Goal: Task Accomplishment & Management: Use online tool/utility

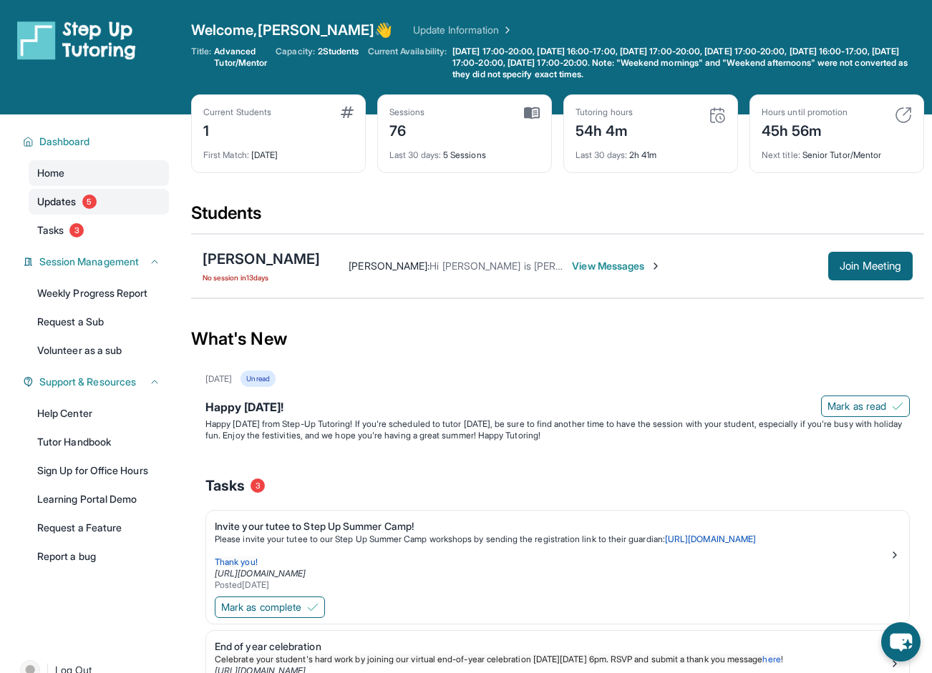
click at [69, 195] on span "Updates" at bounding box center [56, 202] width 39 height 14
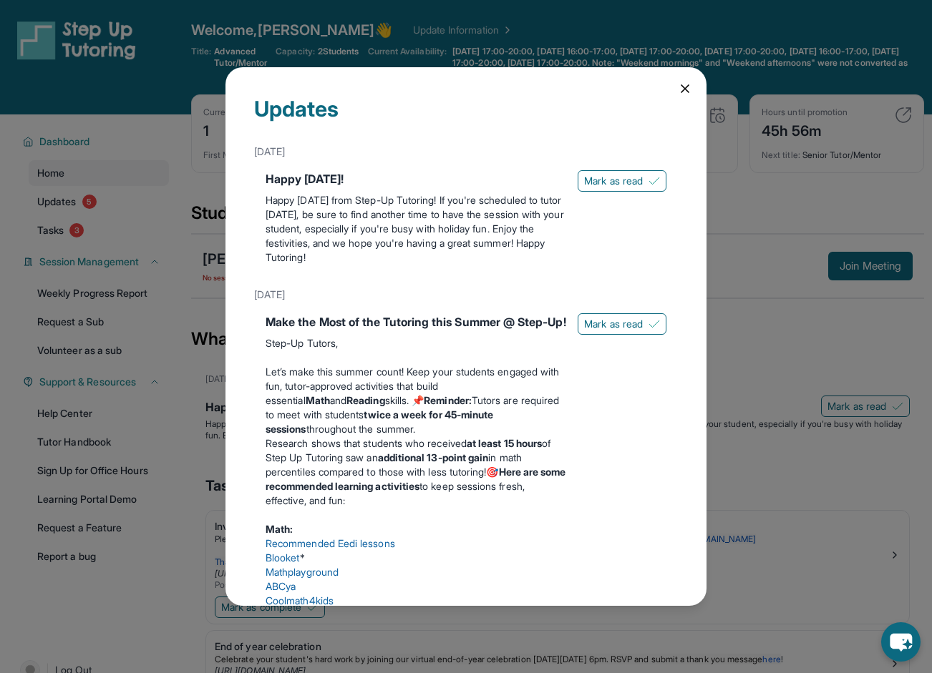
click at [687, 82] on icon at bounding box center [685, 89] width 14 height 14
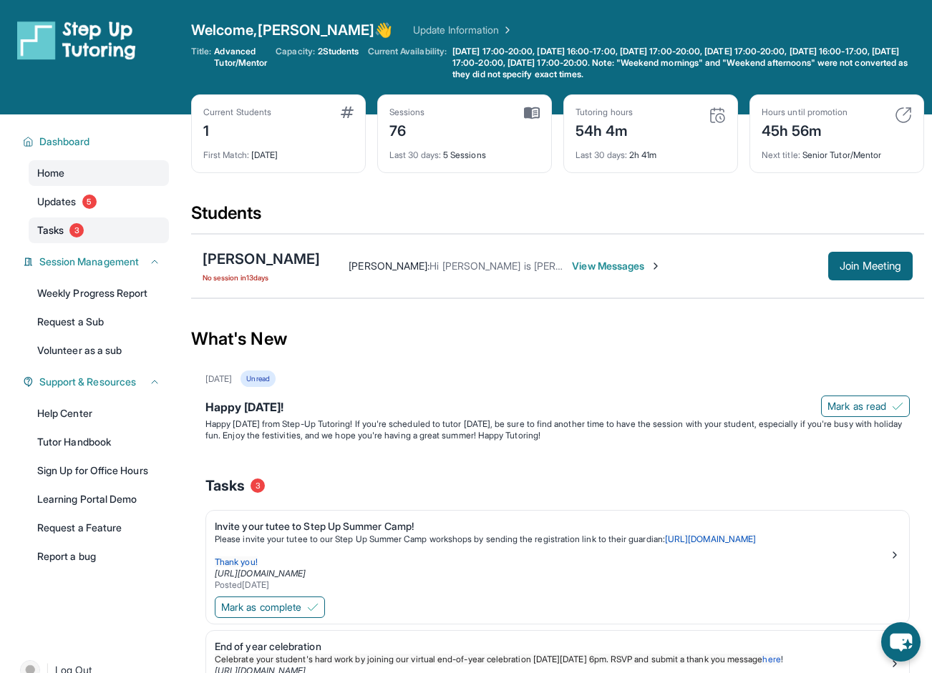
click at [64, 221] on link "Tasks 3" at bounding box center [99, 231] width 140 height 26
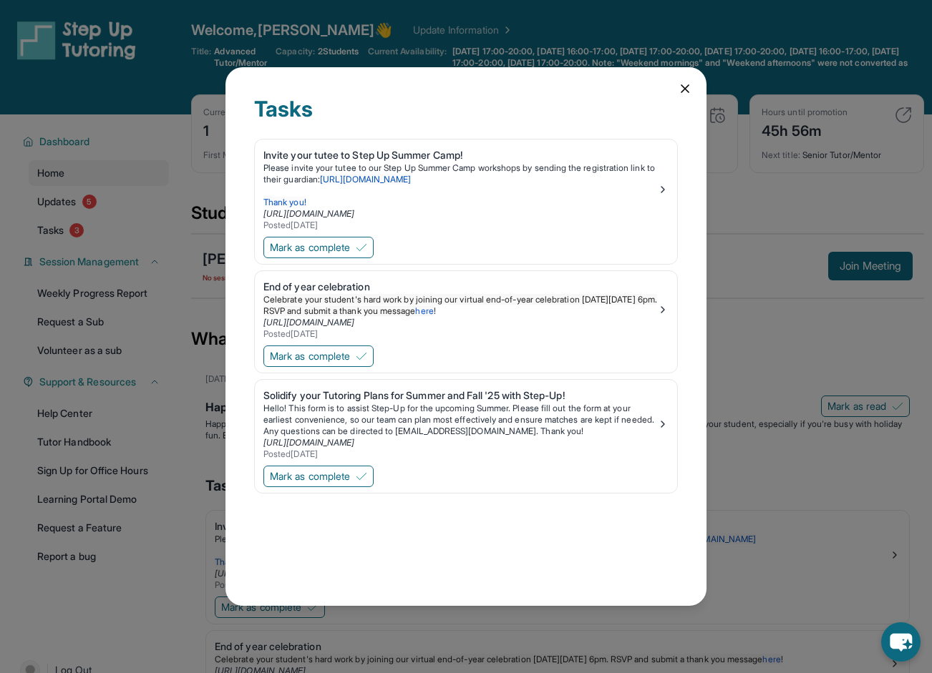
click at [682, 87] on icon at bounding box center [684, 88] width 7 height 7
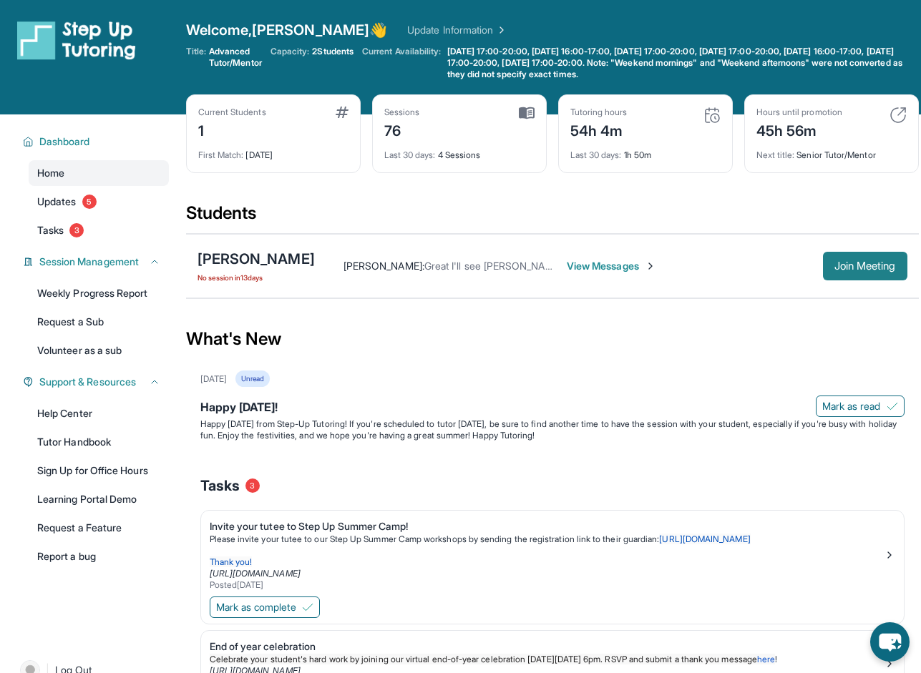
click at [842, 266] on span "Join Meeting" at bounding box center [866, 266] width 62 height 9
